Goal: Navigation & Orientation: Find specific page/section

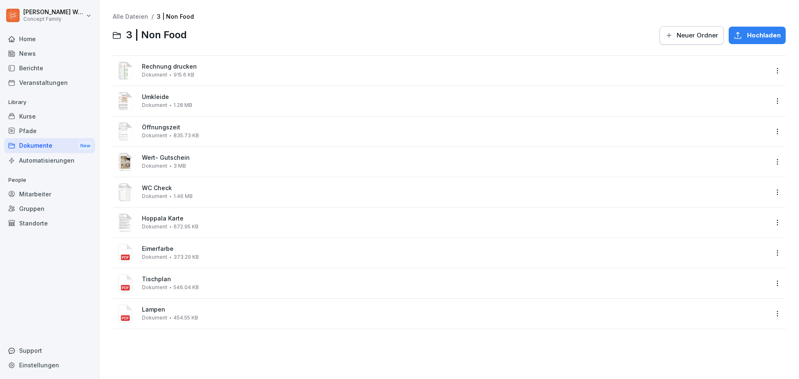
click at [35, 57] on div "News" at bounding box center [49, 53] width 91 height 15
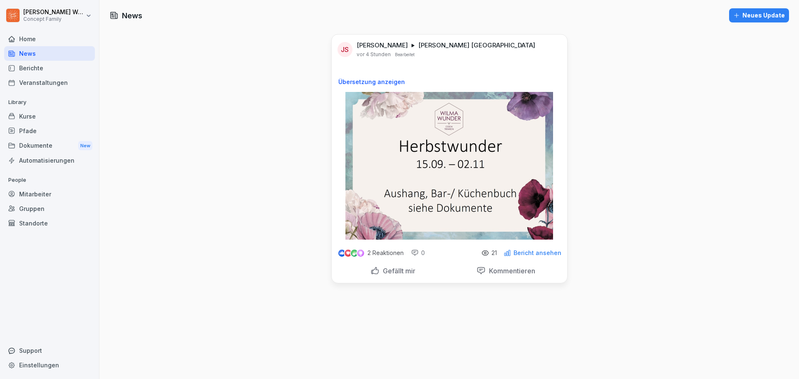
click at [545, 254] on p "Bericht ansehen" at bounding box center [537, 253] width 48 height 7
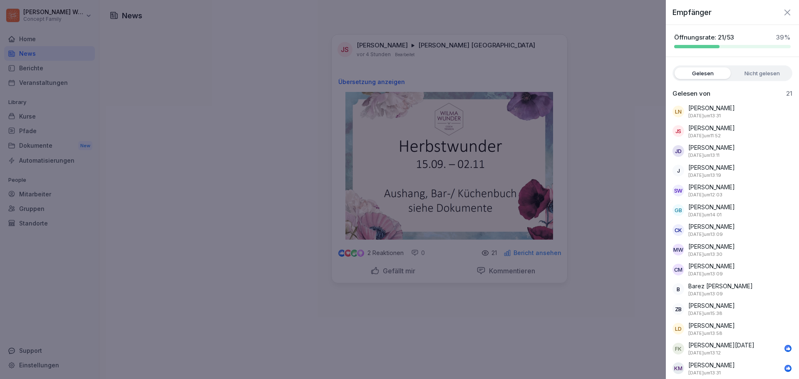
click at [755, 74] on label "Nicht gelesen" at bounding box center [762, 73] width 56 height 12
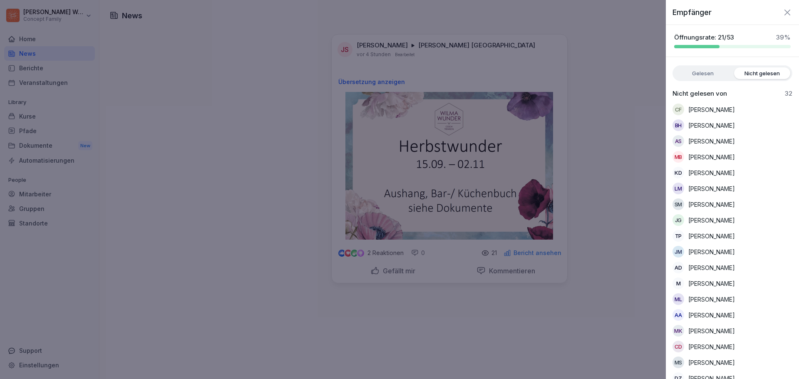
click at [690, 75] on label "Gelesen" at bounding box center [702, 73] width 56 height 12
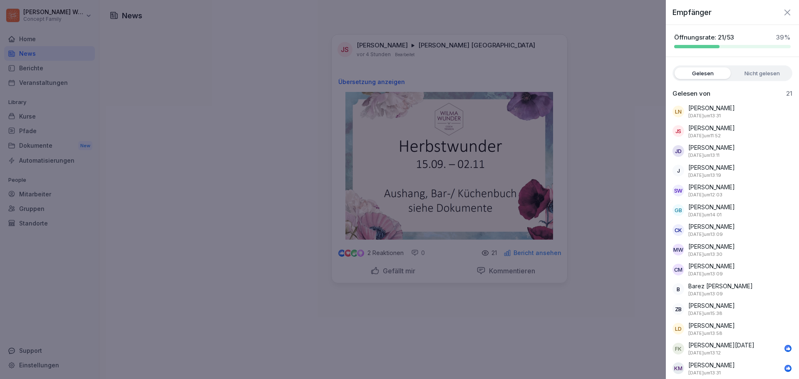
click at [782, 13] on icon "button" at bounding box center [787, 12] width 10 height 10
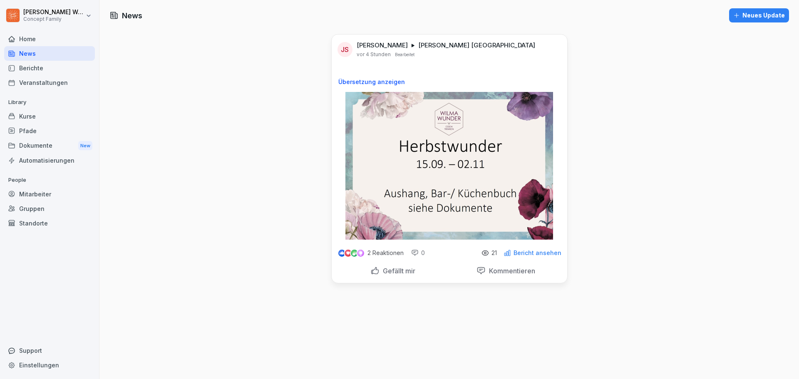
click at [37, 85] on div "Veranstaltungen" at bounding box center [49, 82] width 91 height 15
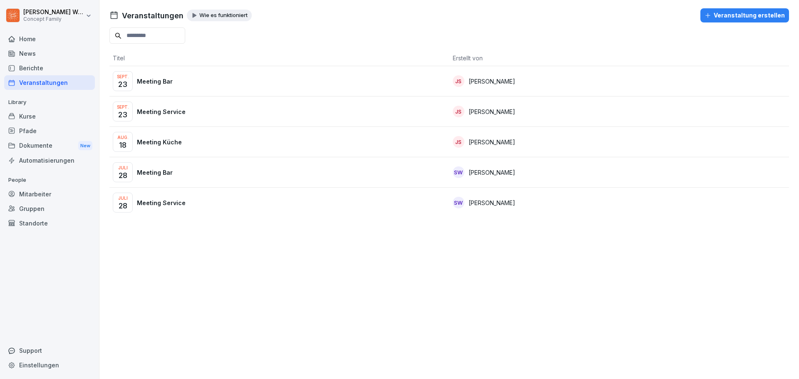
click at [298, 83] on div "Sept. 23 Meeting Bar" at bounding box center [279, 81] width 333 height 20
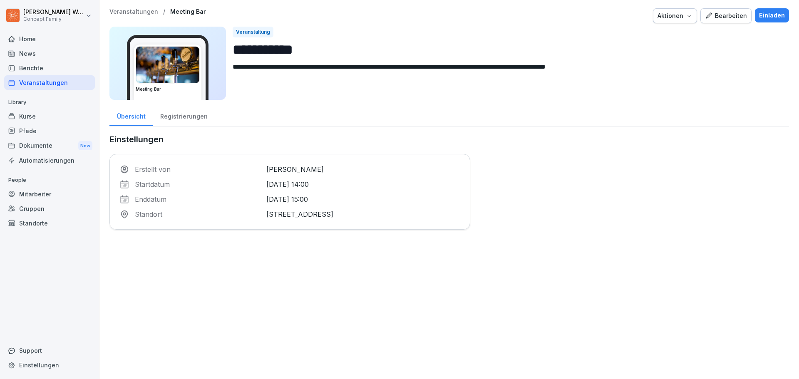
click at [187, 120] on div "Registrierungen" at bounding box center [184, 115] width 62 height 21
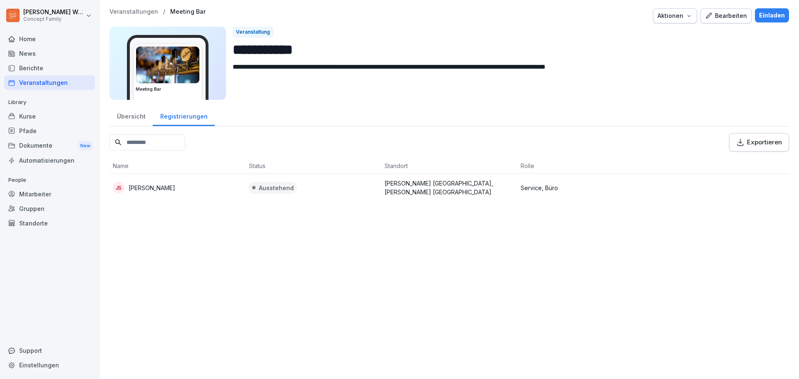
click at [37, 82] on div "Veranstaltungen" at bounding box center [49, 82] width 91 height 15
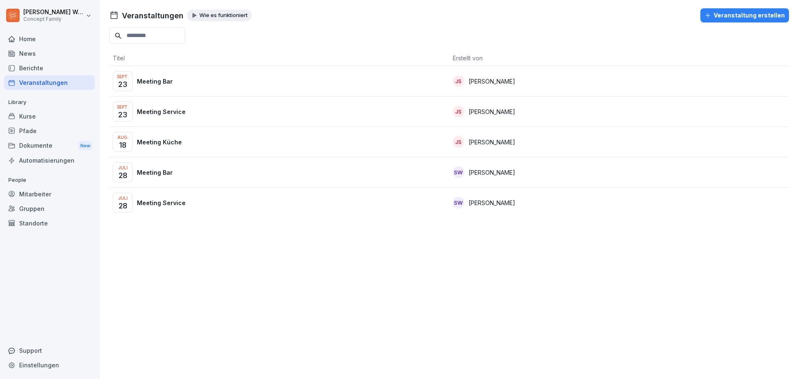
click at [171, 114] on p "Meeting Service" at bounding box center [161, 111] width 49 height 9
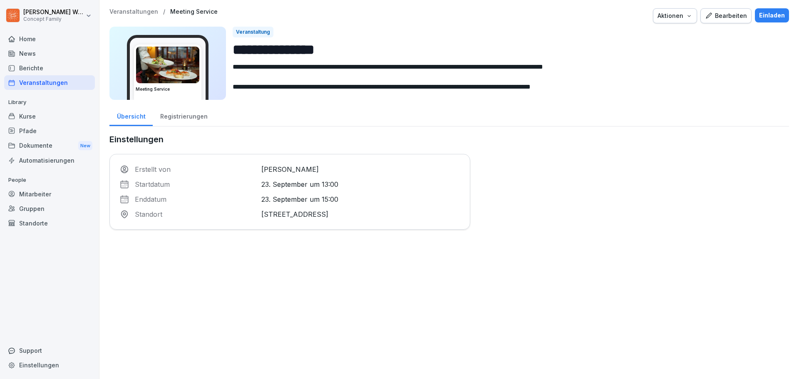
click at [194, 119] on div "Registrierungen" at bounding box center [184, 115] width 62 height 21
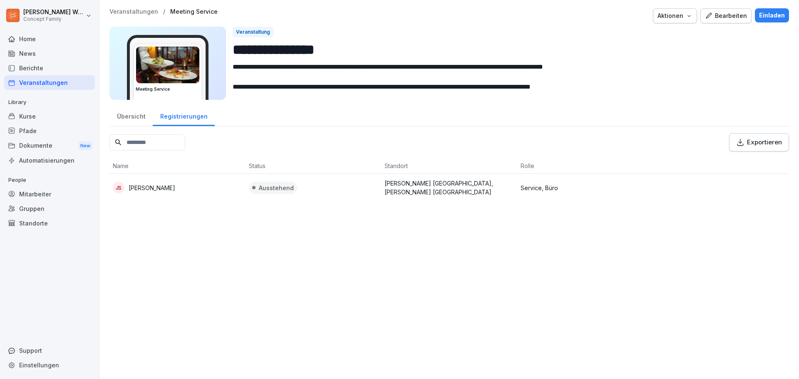
click at [127, 117] on div "Übersicht" at bounding box center [130, 115] width 43 height 21
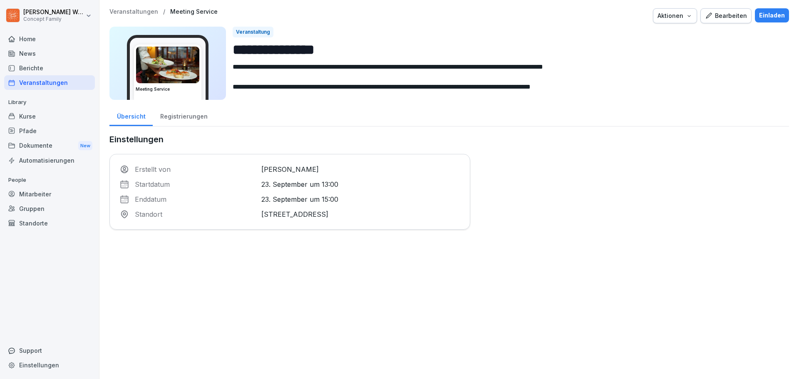
click at [196, 117] on div "Registrierungen" at bounding box center [184, 115] width 62 height 21
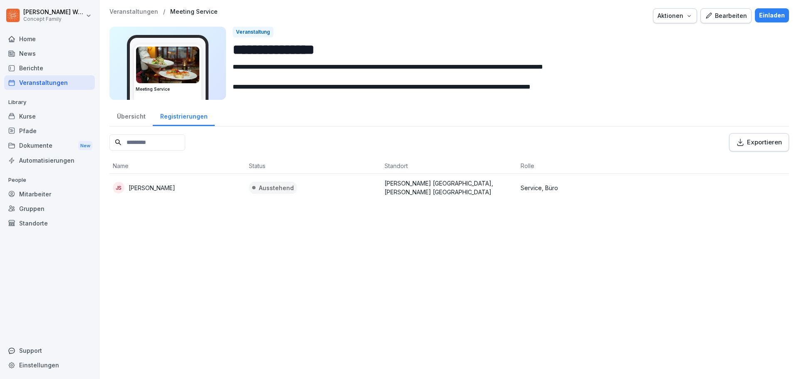
click at [127, 117] on div "Übersicht" at bounding box center [130, 115] width 43 height 21
